Goal: Task Accomplishment & Management: Use online tool/utility

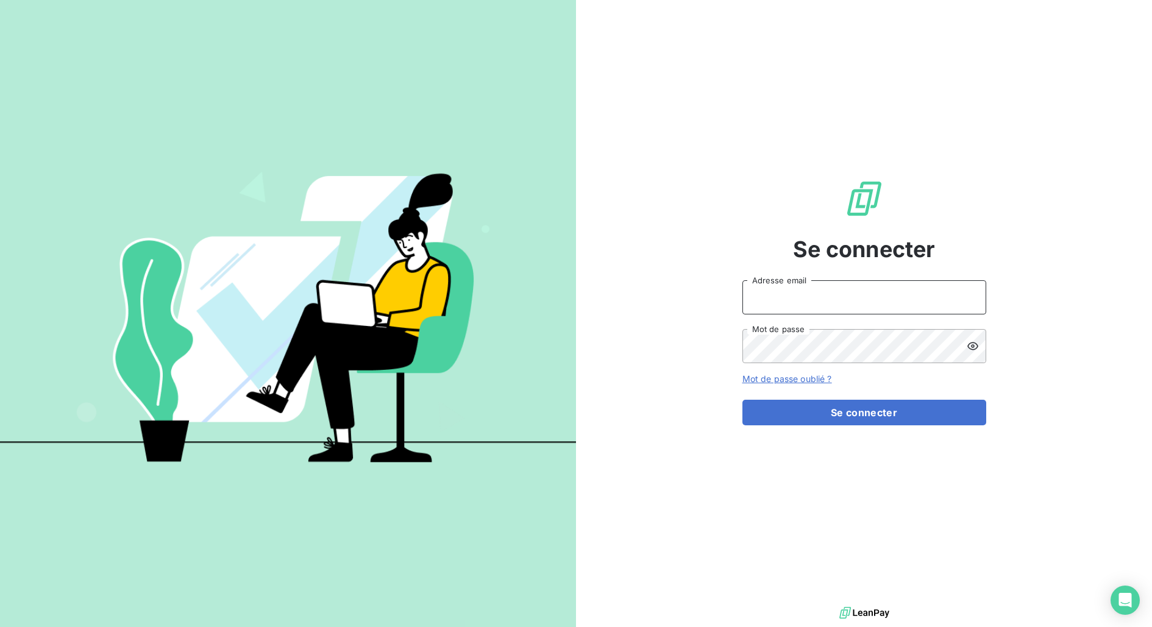
click at [882, 289] on input "Adresse email" at bounding box center [864, 297] width 244 height 34
type input "[PERSON_NAME][EMAIL_ADDRESS][DOMAIN_NAME]"
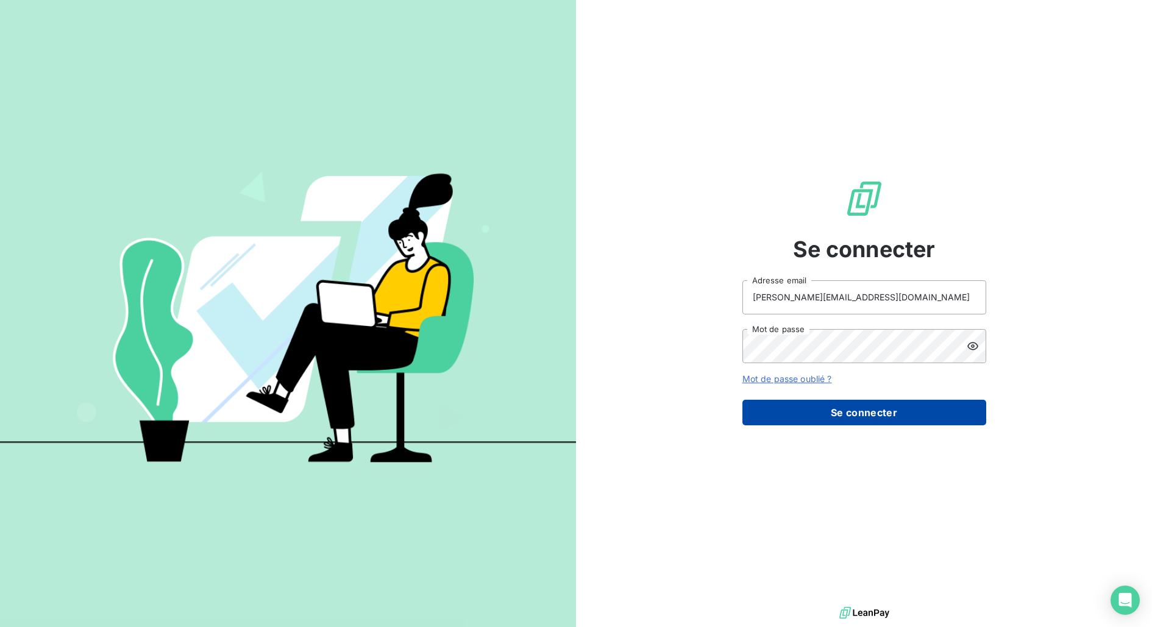
click at [819, 422] on button "Se connecter" at bounding box center [864, 413] width 244 height 26
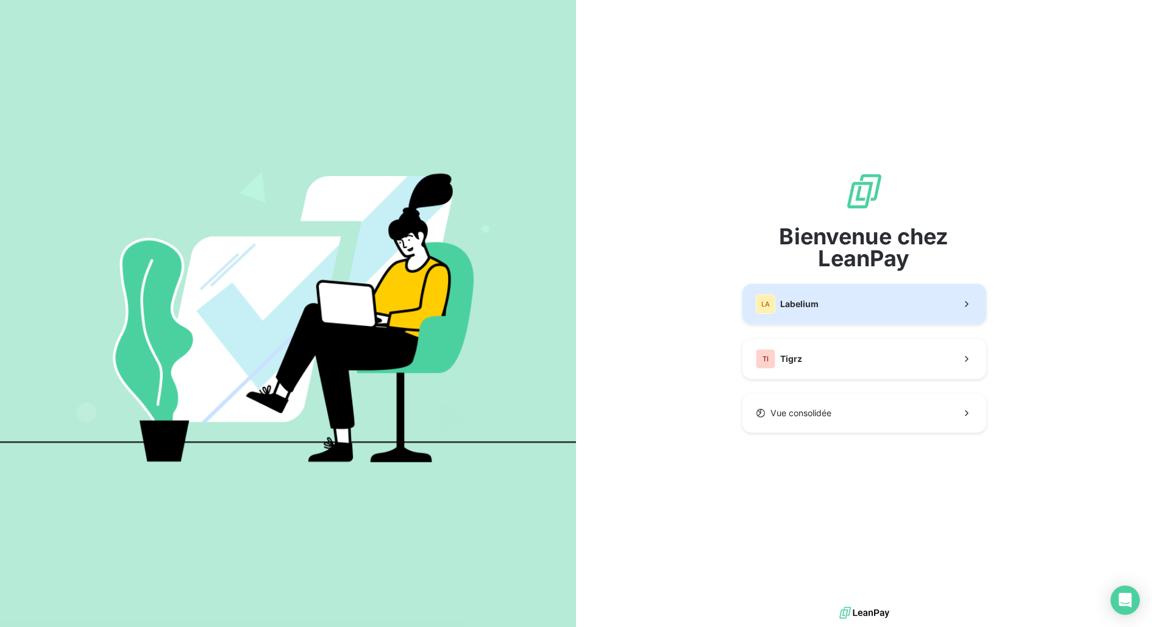
click at [828, 311] on button "LA Labelium" at bounding box center [864, 304] width 244 height 40
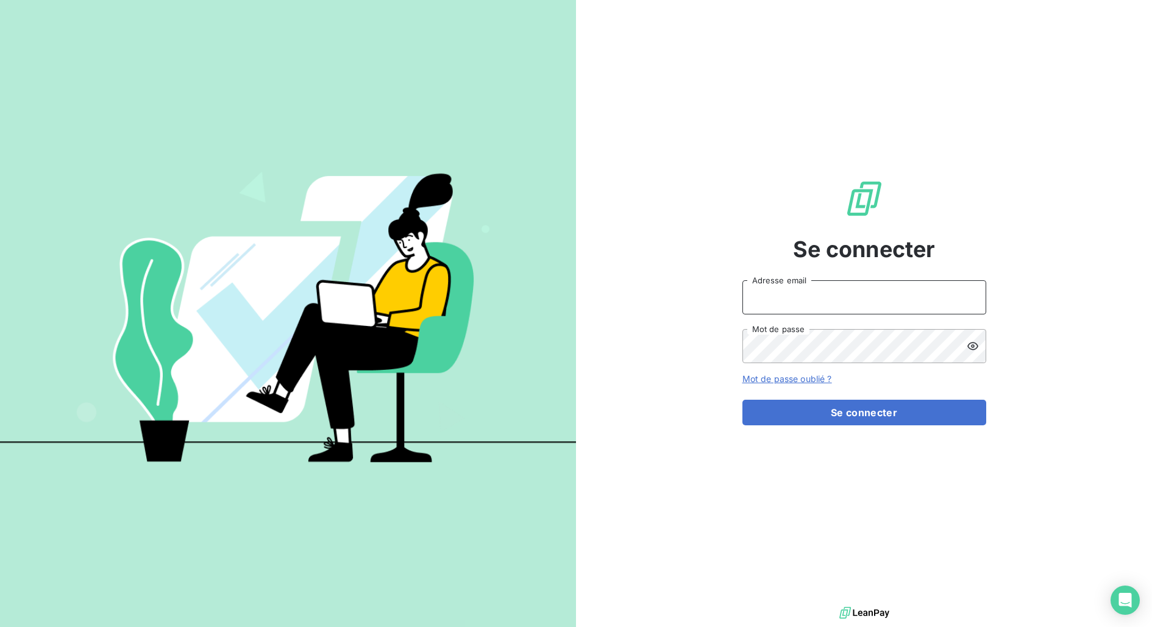
click at [855, 292] on input "Adresse email" at bounding box center [864, 297] width 244 height 34
type input "[PERSON_NAME][EMAIL_ADDRESS][DOMAIN_NAME]"
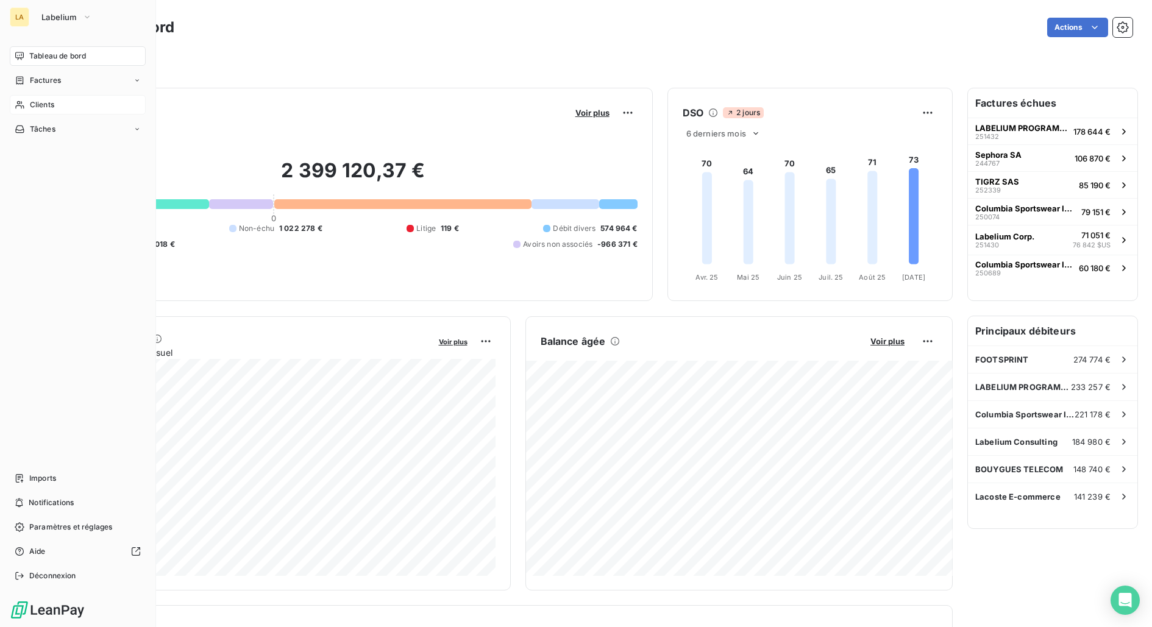
click at [48, 111] on div "Clients" at bounding box center [78, 105] width 136 height 20
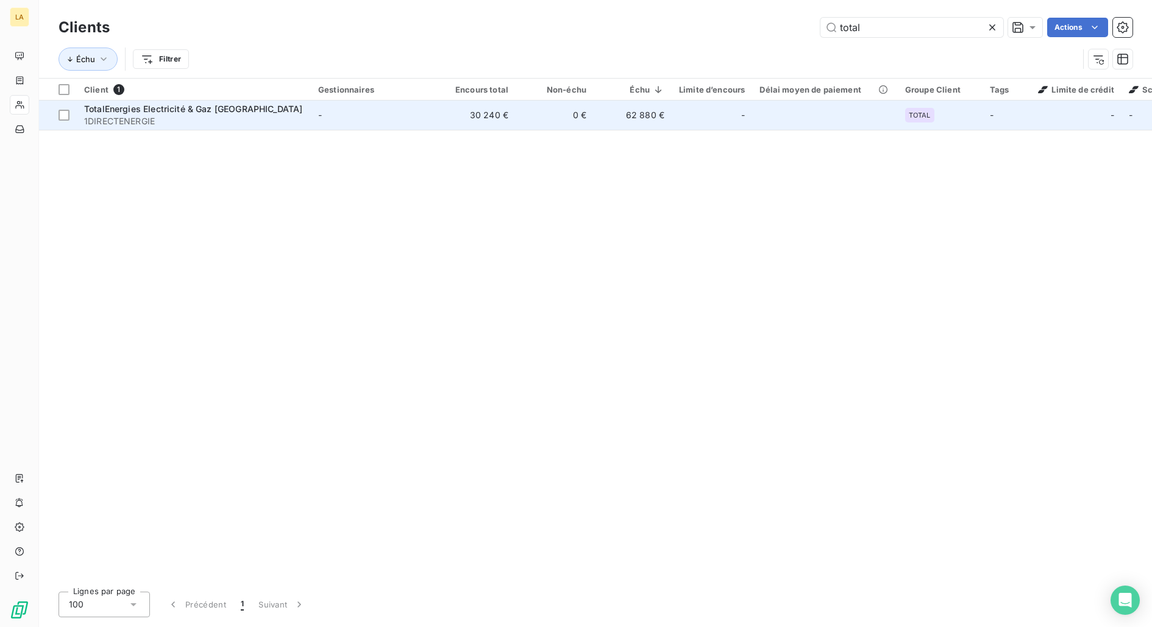
type input "total"
click at [206, 119] on span "1DIRECTENERGIE" at bounding box center [193, 121] width 219 height 12
